Goal: Check status: Check status

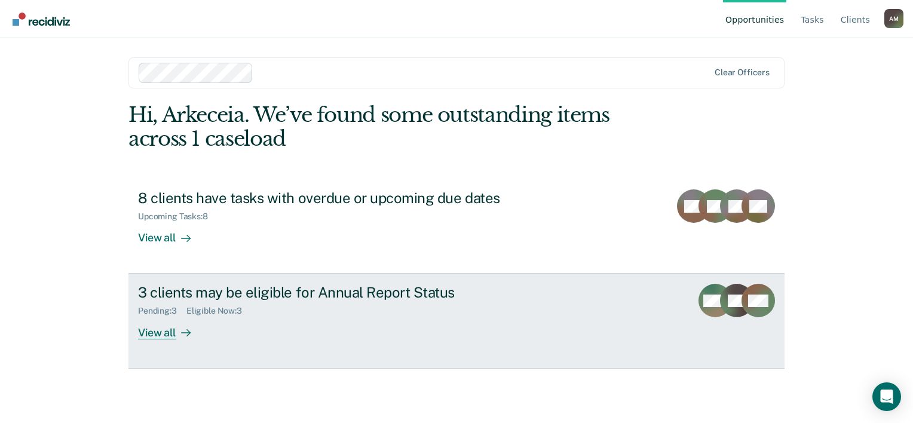
click at [179, 339] on div "View all" at bounding box center [171, 327] width 67 height 23
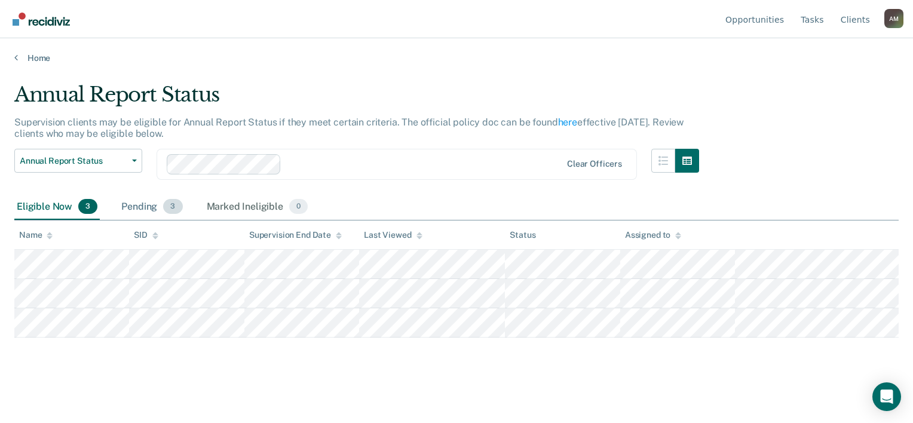
click at [166, 221] on div "Pending 3" at bounding box center [152, 207] width 66 height 26
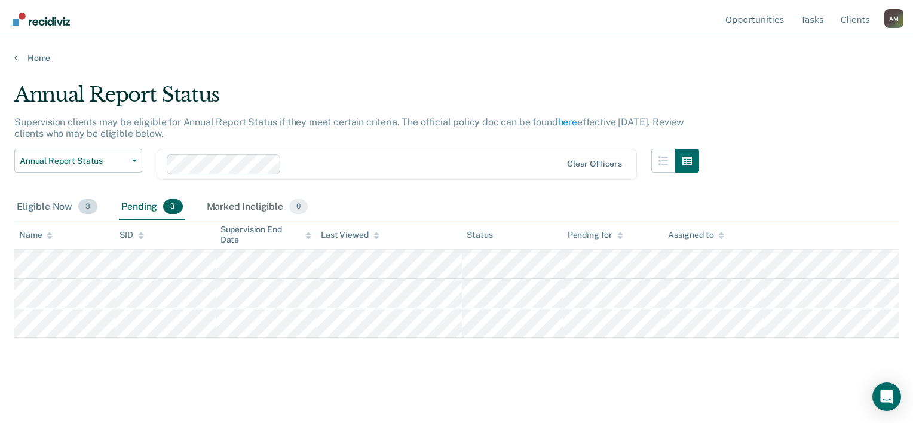
click at [45, 221] on div "Eligible Now 3" at bounding box center [56, 207] width 85 height 26
